Goal: Check status: Check status

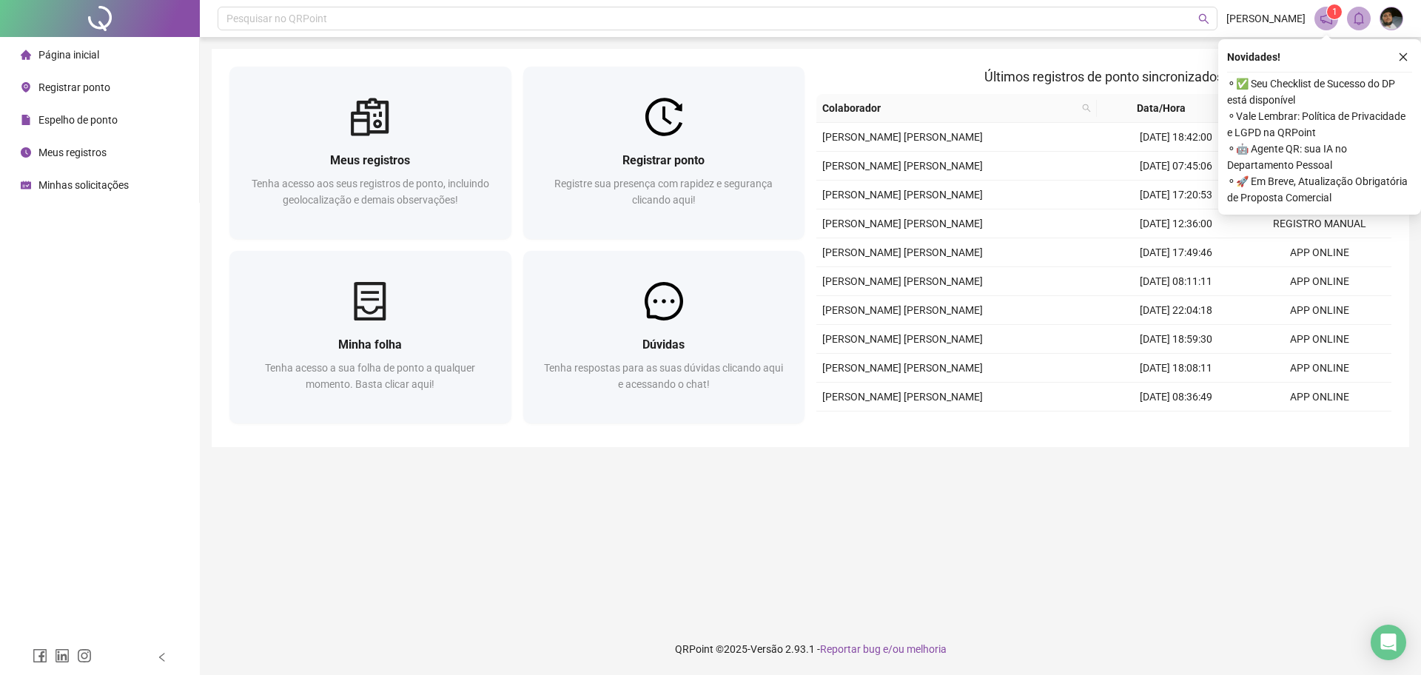
click at [74, 96] on div "Registrar ponto" at bounding box center [66, 88] width 90 height 30
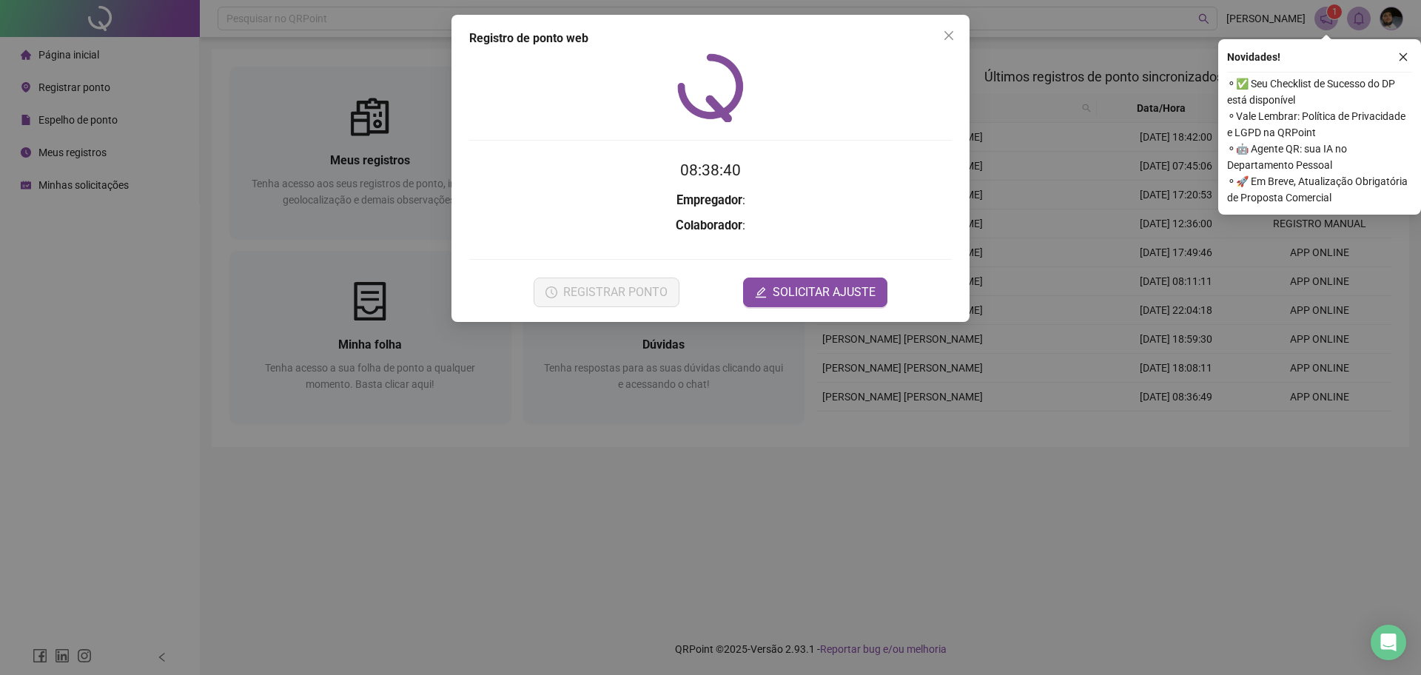
click at [74, 121] on div "Registro [PERSON_NAME] web 08:38:40 Empregador : Colaborador : REGISTRAR PONTO …" at bounding box center [710, 337] width 1421 height 675
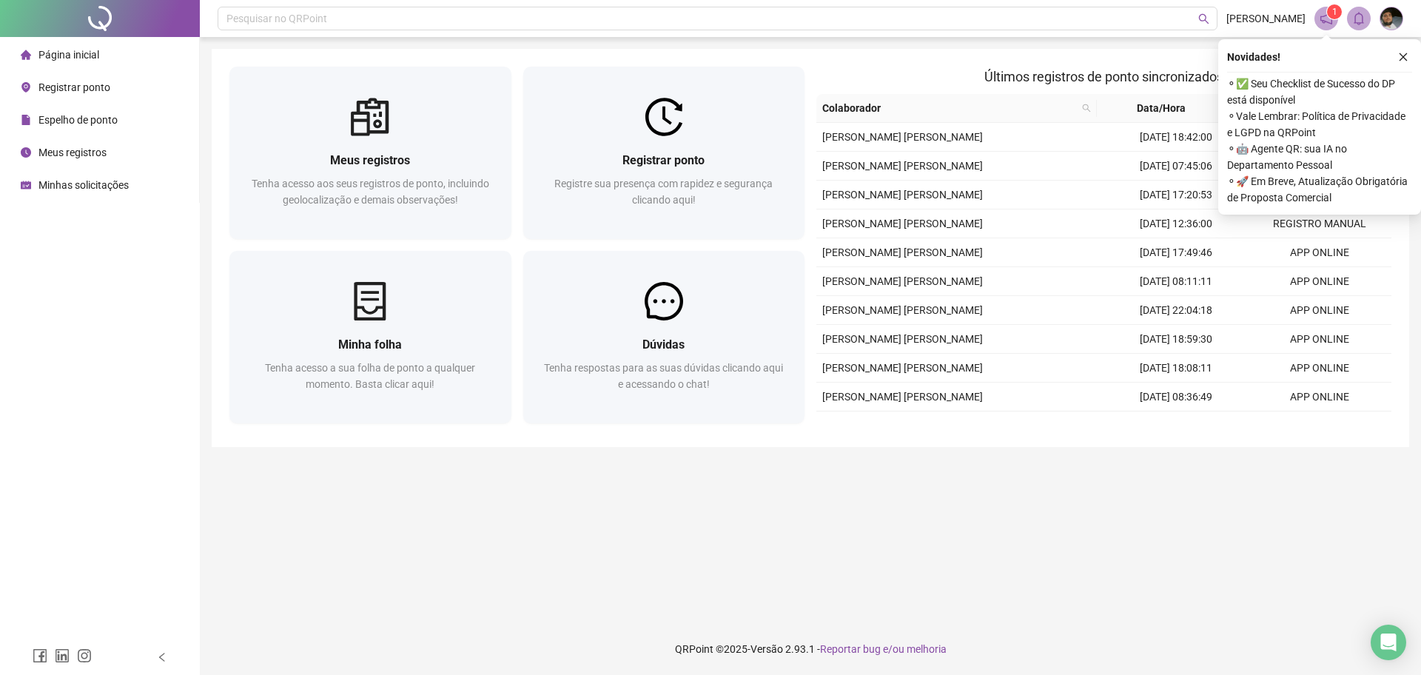
click at [100, 123] on span "Espelho de ponto" at bounding box center [77, 120] width 79 height 12
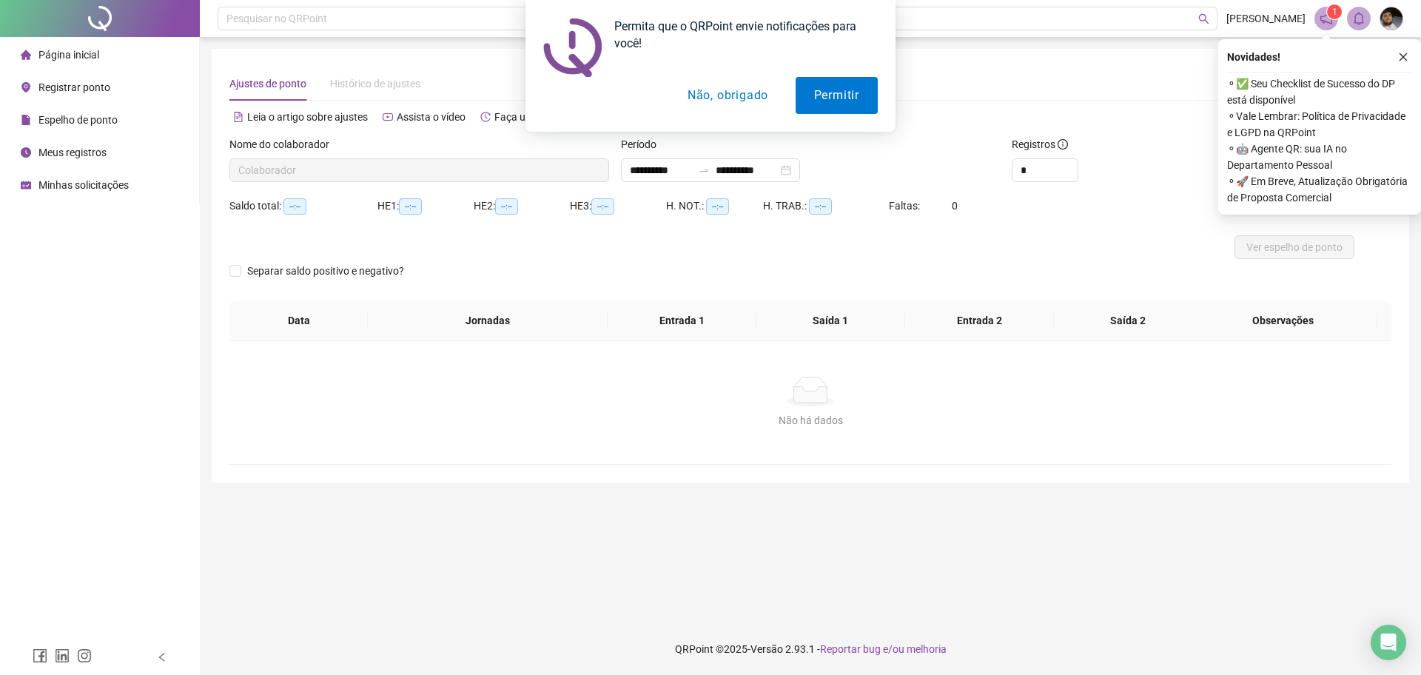
type input "**********"
click at [725, 107] on button "Não, obrigado" at bounding box center [728, 95] width 118 height 37
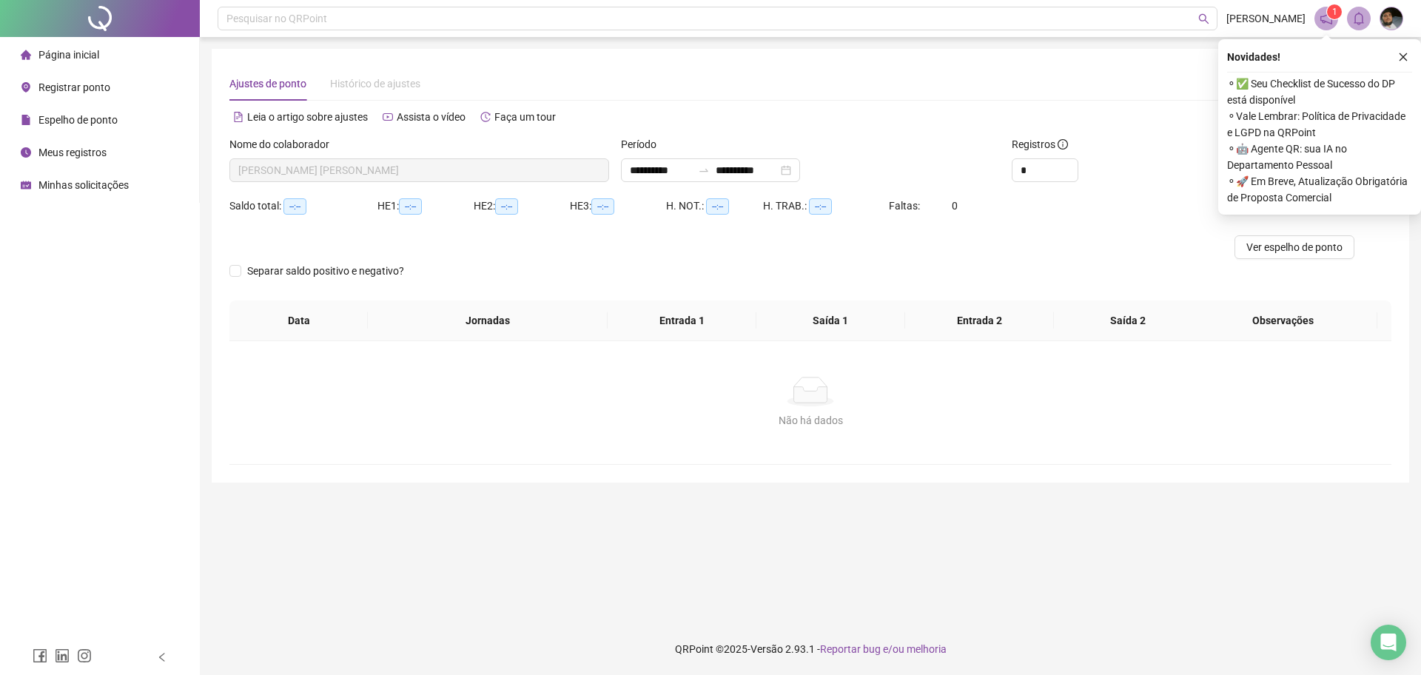
click at [86, 110] on div "Espelho de ponto" at bounding box center [69, 120] width 97 height 30
click at [1407, 53] on icon "close" at bounding box center [1403, 57] width 10 height 10
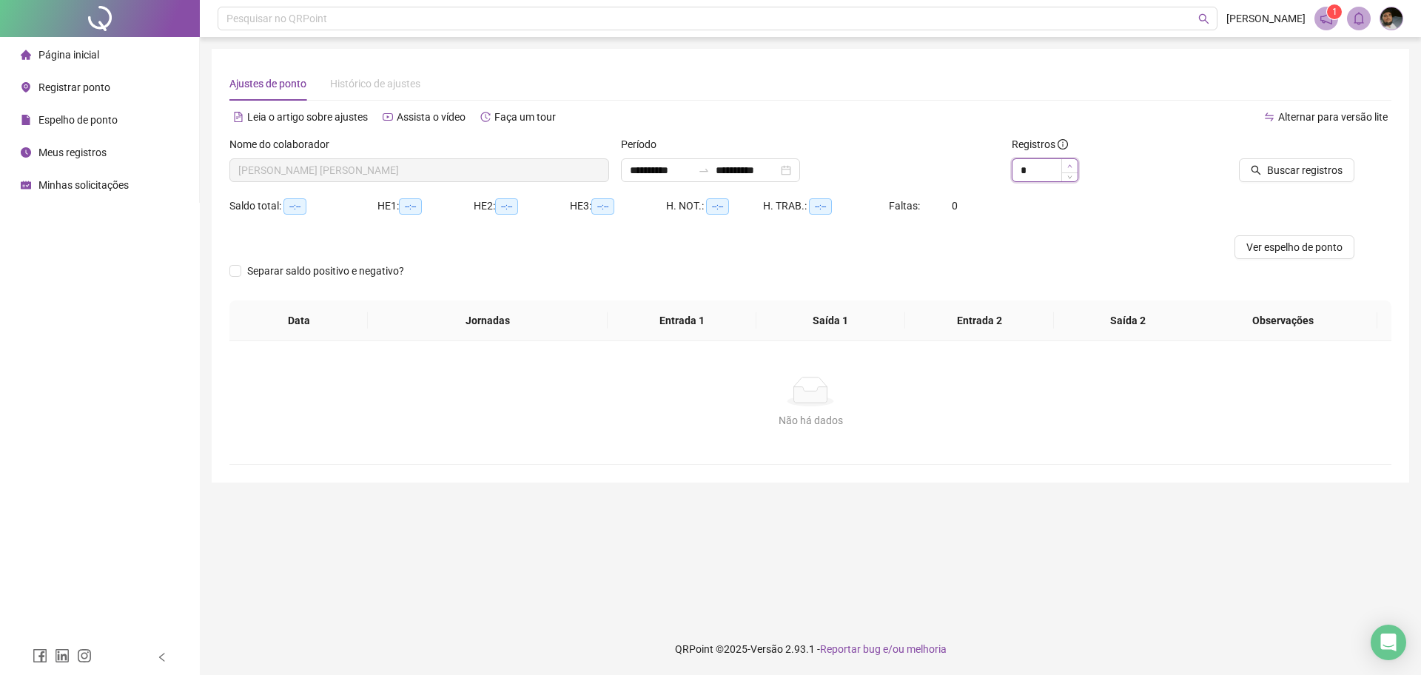
type input "*"
click at [1077, 166] on span "Increase Value" at bounding box center [1070, 165] width 16 height 13
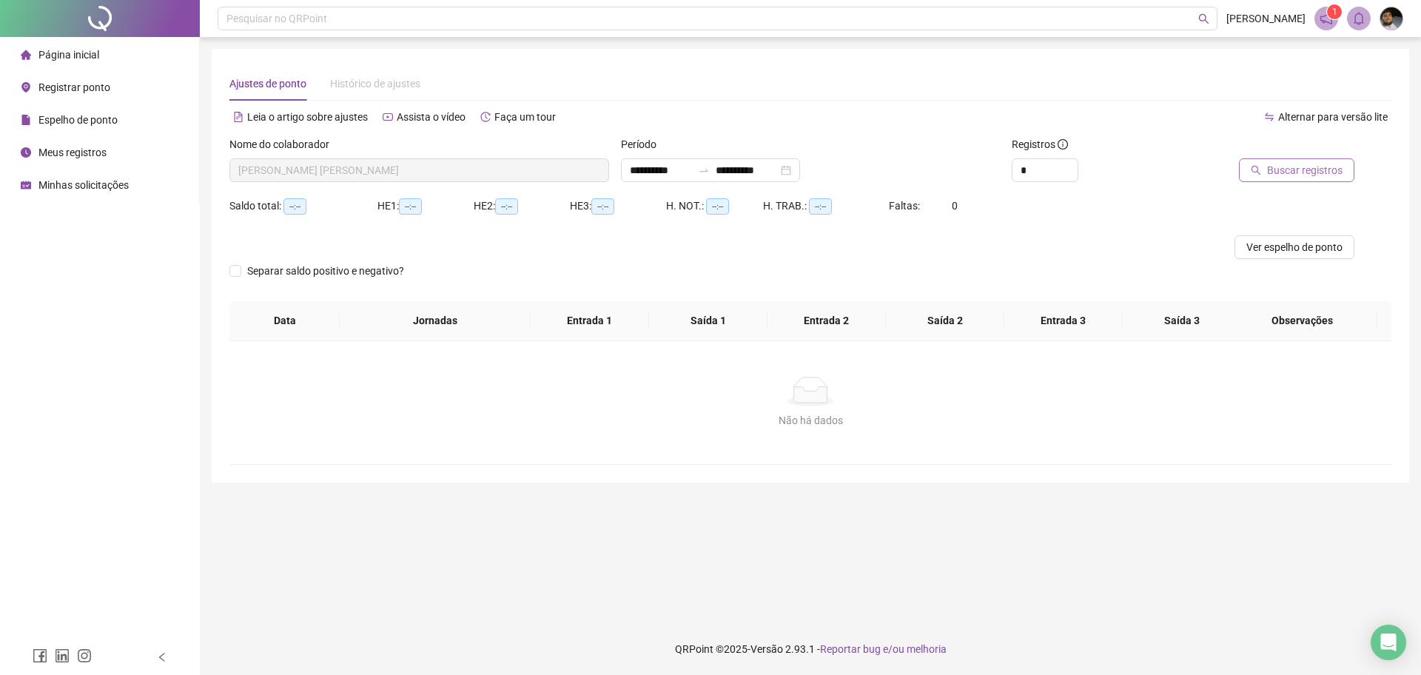
click at [1318, 166] on span "Buscar registros" at bounding box center [1305, 170] width 76 height 16
